Goal: Information Seeking & Learning: Learn about a topic

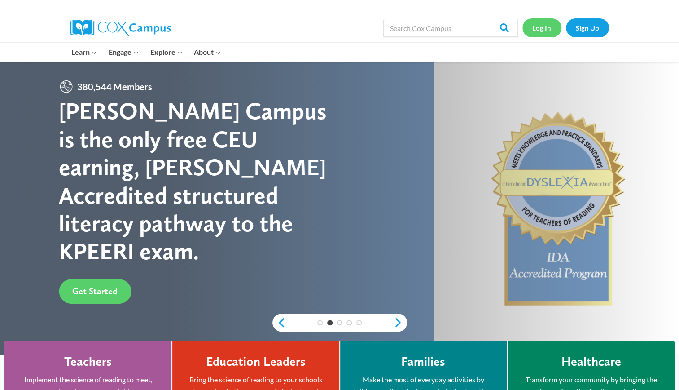
click at [544, 30] on link "Log In" at bounding box center [542, 27] width 39 height 18
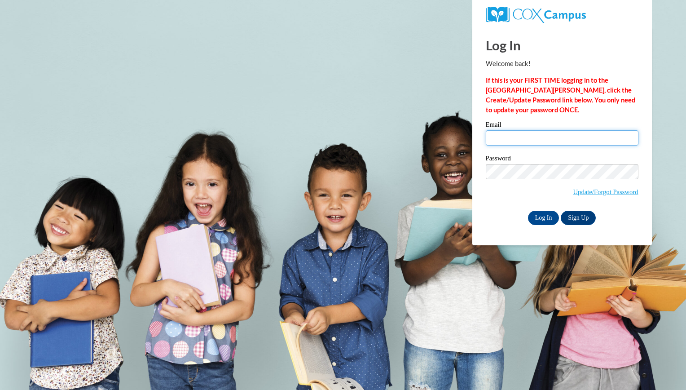
click at [544, 138] on input "Email" at bounding box center [562, 137] width 153 height 15
type input "diedrichvasque@aasd.k12.wi.us"
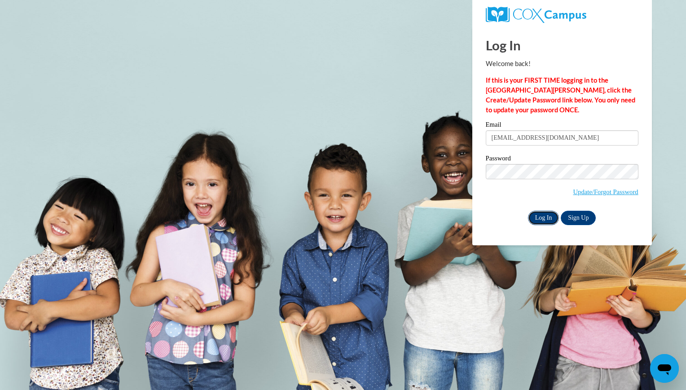
click at [547, 217] on input "Log In" at bounding box center [543, 218] width 31 height 14
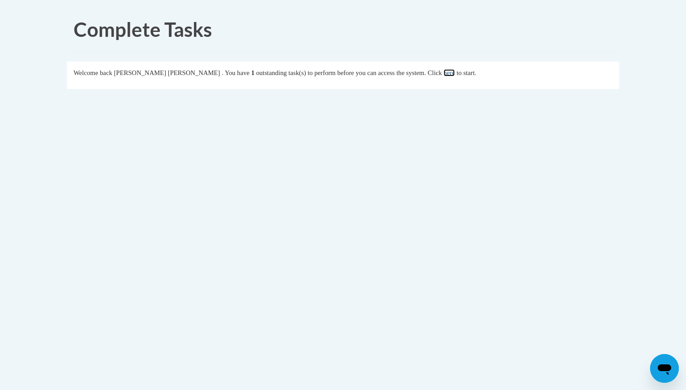
click at [446, 73] on link "here" at bounding box center [449, 72] width 11 height 7
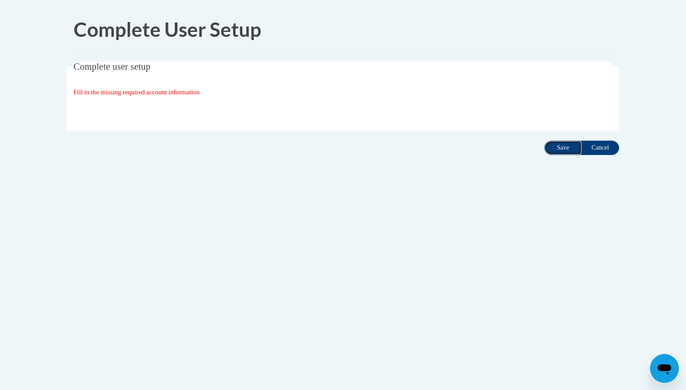
click at [558, 146] on input "Save" at bounding box center [563, 148] width 38 height 14
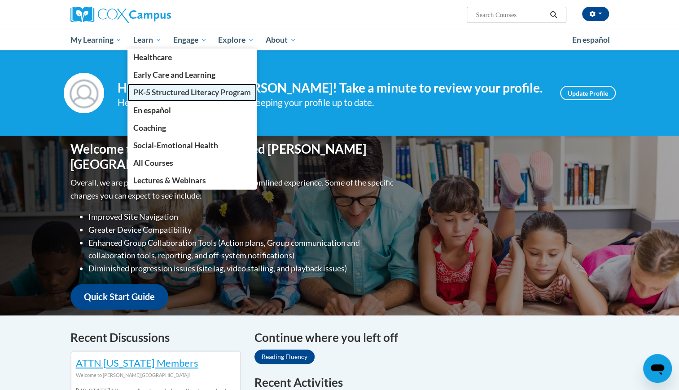
click at [154, 92] on span "PK-5 Structured Literacy Program" at bounding box center [192, 92] width 118 height 9
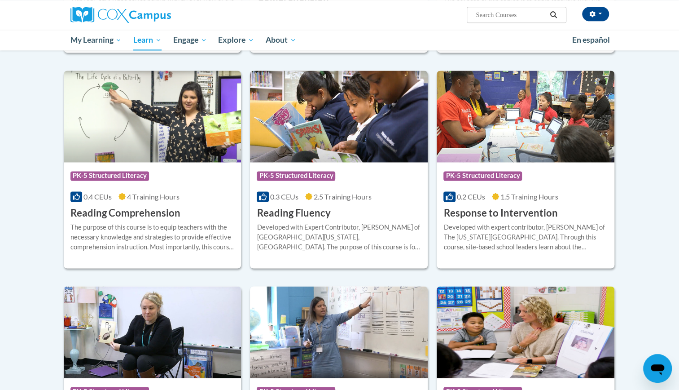
scroll to position [734, 0]
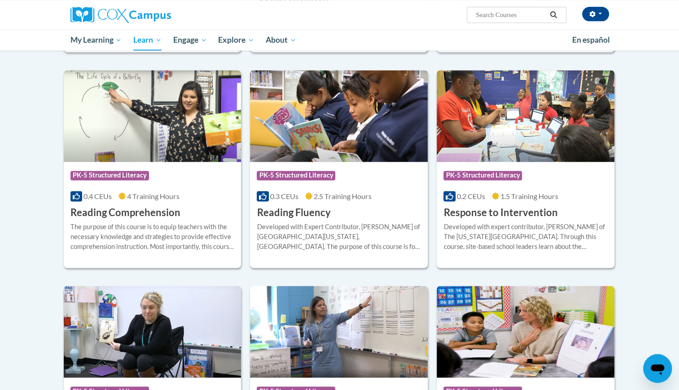
click at [312, 215] on h3 "Reading Fluency" at bounding box center [294, 213] width 74 height 14
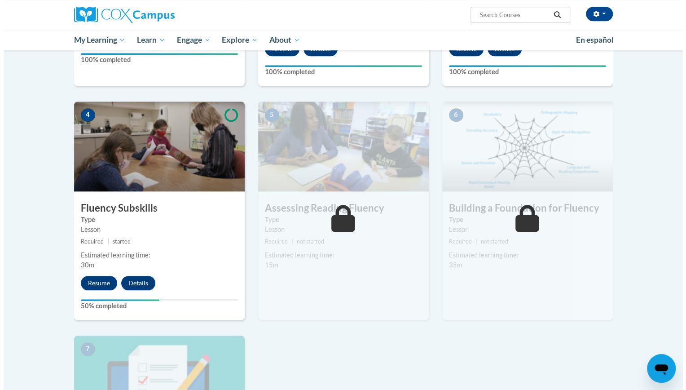
scroll to position [368, 0]
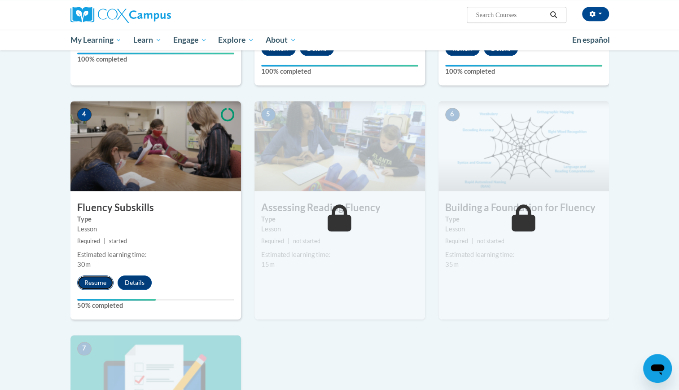
click at [94, 281] on button "Resume" at bounding box center [95, 282] width 36 height 14
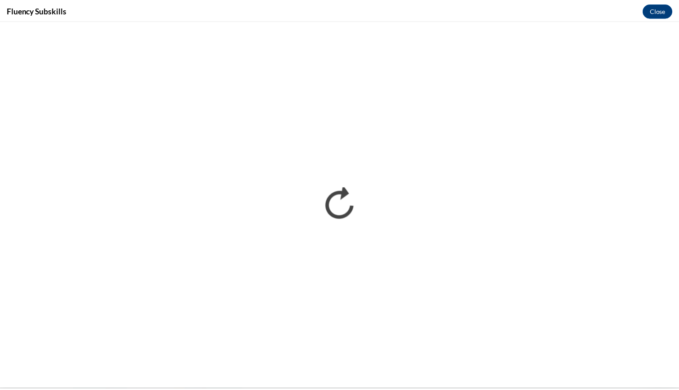
scroll to position [0, 0]
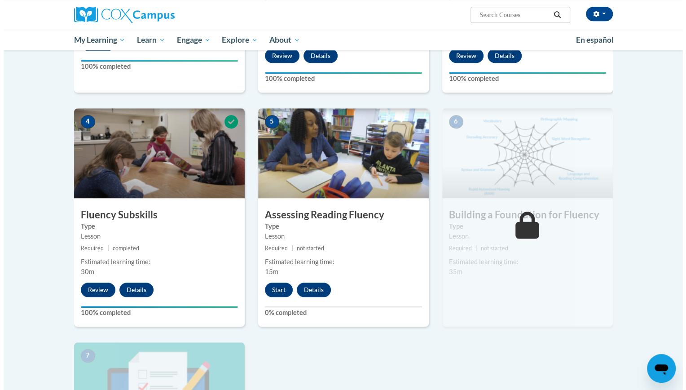
scroll to position [361, 0]
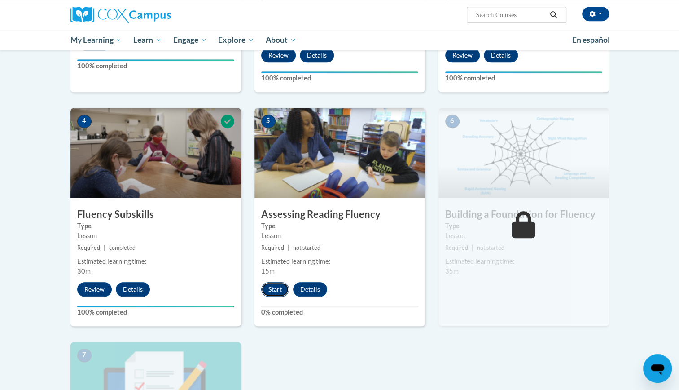
click at [277, 287] on button "Start" at bounding box center [275, 289] width 28 height 14
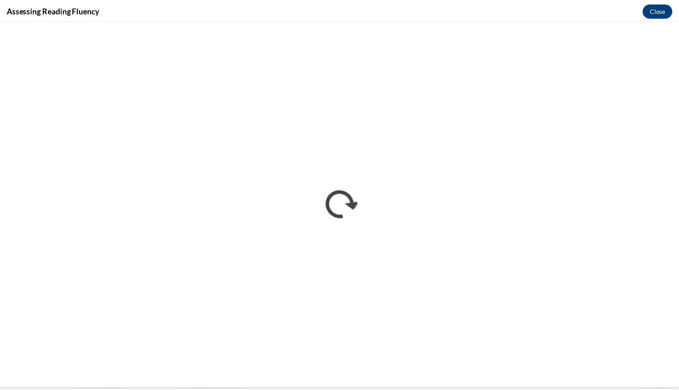
scroll to position [0, 0]
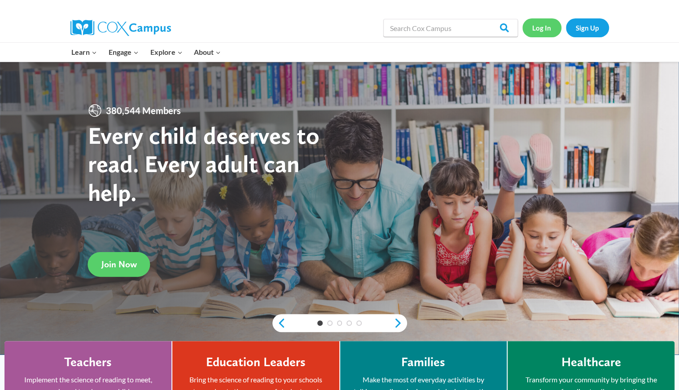
click at [546, 31] on link "Log In" at bounding box center [542, 27] width 39 height 18
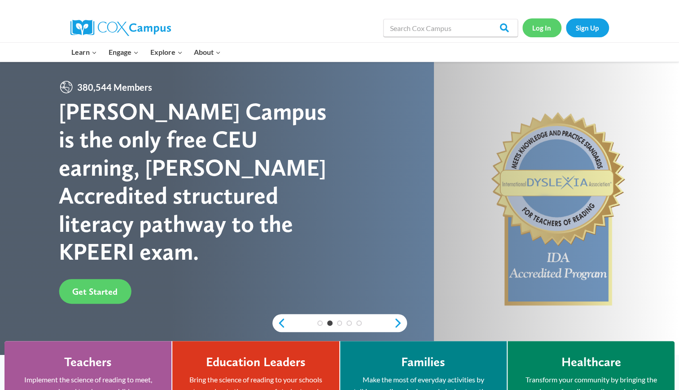
click at [541, 24] on link "Log In" at bounding box center [542, 27] width 39 height 18
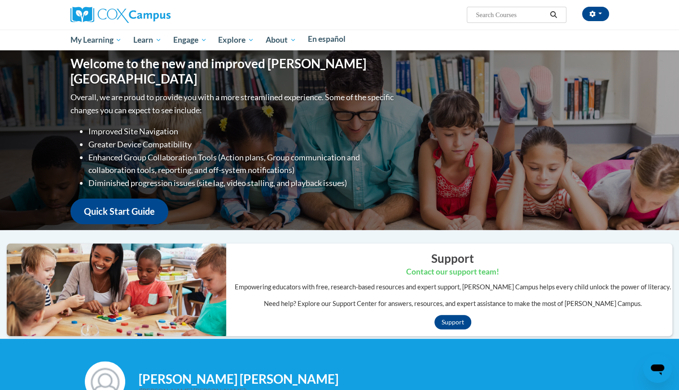
click at [538, 27] on div "[PERSON_NAME] [PERSON_NAME] (America/[GEOGRAPHIC_DATA] UTC-05:00) My Profile In…" at bounding box center [340, 15] width 566 height 30
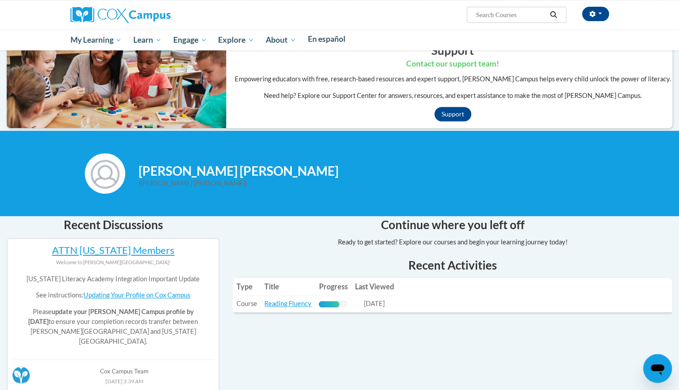
scroll to position [209, 0]
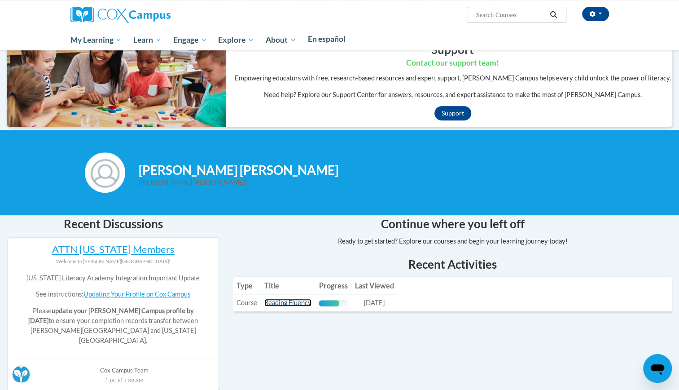
click at [295, 299] on link "Reading Fluency" at bounding box center [287, 303] width 47 height 8
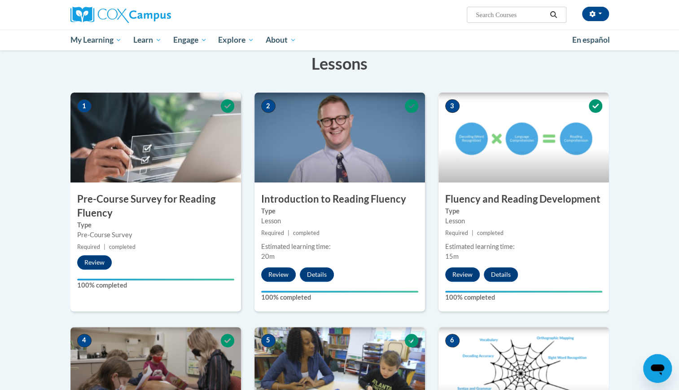
scroll to position [137, 0]
